Goal: Task Accomplishment & Management: Manage account settings

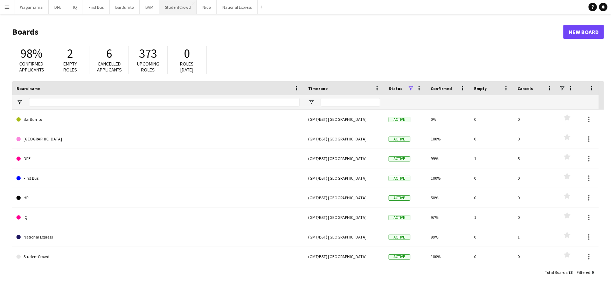
click at [175, 9] on button "StudentCrowd Close" at bounding box center [177, 7] width 37 height 14
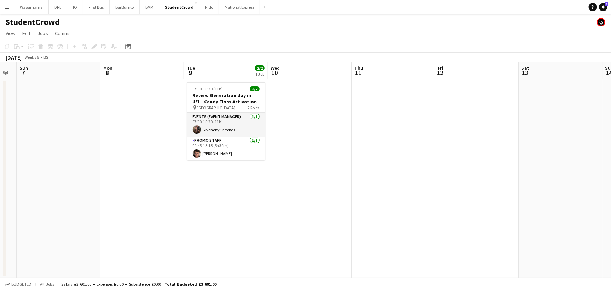
scroll to position [0, 235]
drag, startPoint x: 421, startPoint y: 126, endPoint x: 200, endPoint y: 134, distance: 221.2
click at [200, 134] on app-calendar-viewport "Thu 4 Fri 5 Sat 6 Sun 7 Mon 8 Tue 9 2/2 1 Job Wed 10 Thu 11 Fri 12 Sat 13 Sun 1…" at bounding box center [305, 170] width 611 height 216
click at [222, 120] on app-card-role "Events (Event Manager) [DATE] 07:30-18:30 (11h) Givenchy Sneekes" at bounding box center [226, 125] width 78 height 24
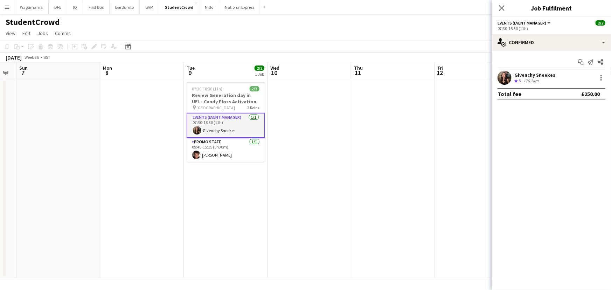
click at [528, 69] on div "Start chat Send notification Share Givenchy Sneekes Crew rating 5 176.2km Total…" at bounding box center [551, 78] width 119 height 54
click at [531, 75] on div "Givenchy Sneekes" at bounding box center [535, 75] width 41 height 6
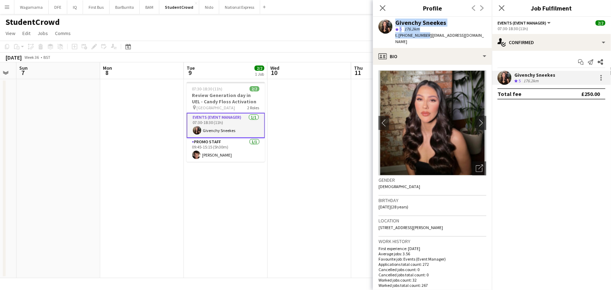
drag, startPoint x: 425, startPoint y: 35, endPoint x: 393, endPoint y: 33, distance: 31.9
click at [393, 33] on div "Givenchy Sneekes star 5 176.2km t. [PHONE_NUMBER] | [EMAIL_ADDRESS][DOMAIN_NAME]" at bounding box center [432, 32] width 119 height 31
click at [395, 33] on div "Givenchy Sneekes star 5 176.2km t. [PHONE_NUMBER] | [EMAIL_ADDRESS][DOMAIN_NAME]" at bounding box center [432, 32] width 119 height 31
drag, startPoint x: 395, startPoint y: 34, endPoint x: 420, endPoint y: 34, distance: 25.6
click at [420, 34] on div "Givenchy Sneekes star 5 176.2km t. [PHONE_NUMBER] | [EMAIL_ADDRESS][DOMAIN_NAME]" at bounding box center [432, 32] width 119 height 31
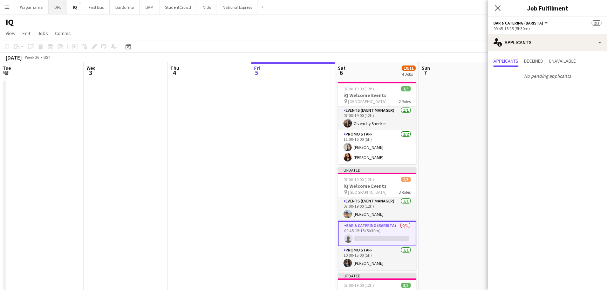
scroll to position [0, 167]
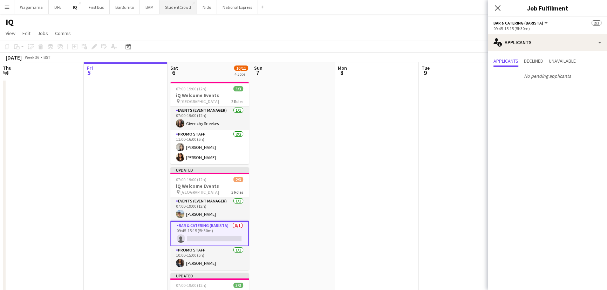
click at [170, 9] on button "StudentCrowd Close" at bounding box center [177, 7] width 37 height 14
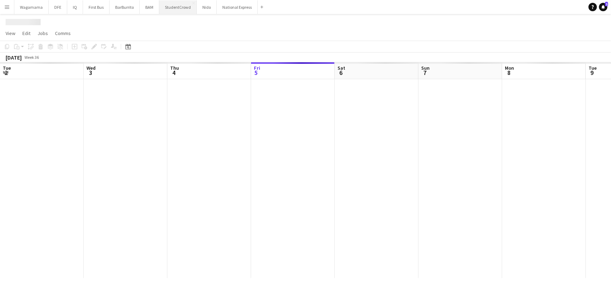
scroll to position [0, 167]
